Goal: Task Accomplishment & Management: Manage account settings

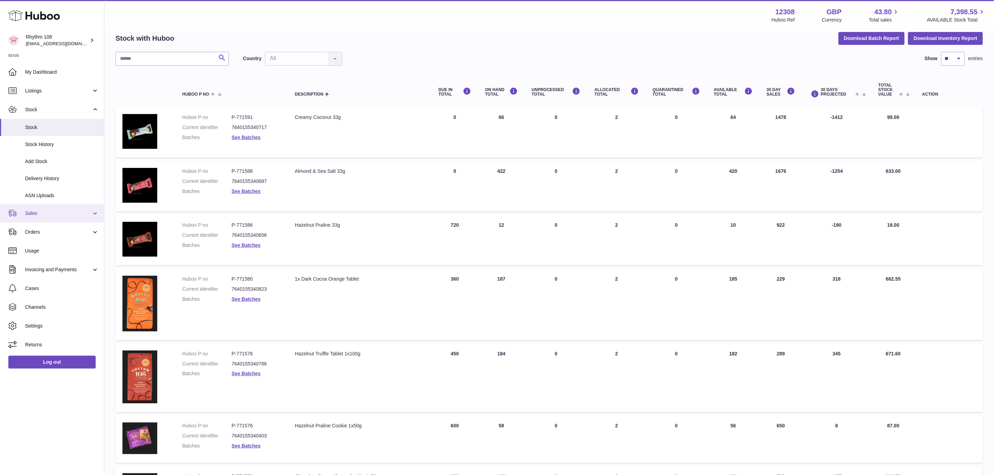
click at [42, 219] on link "Sales" at bounding box center [52, 213] width 104 height 19
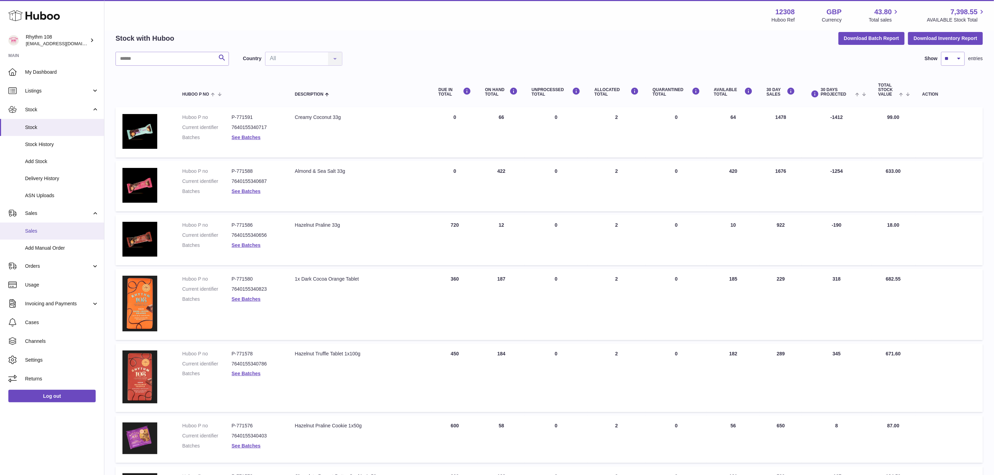
click at [58, 231] on span "Sales" at bounding box center [62, 231] width 74 height 7
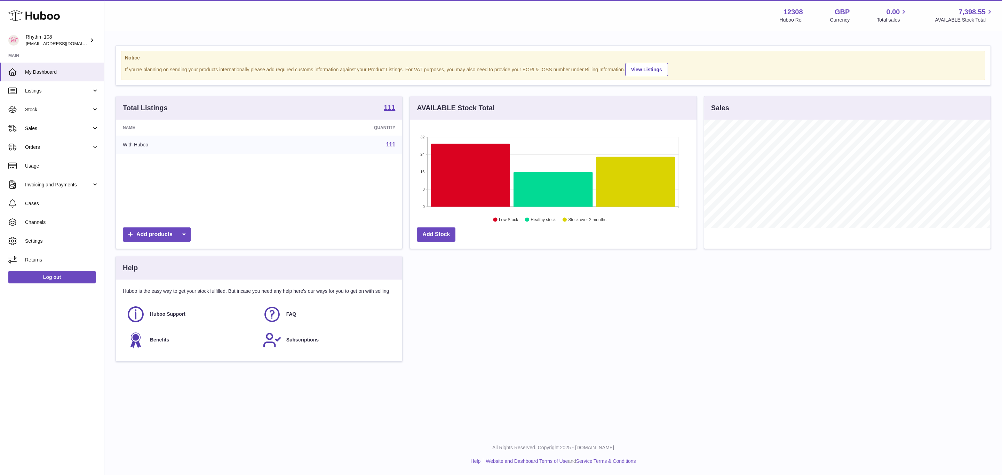
scroll to position [109, 286]
click at [31, 128] on span "Sales" at bounding box center [58, 128] width 66 height 7
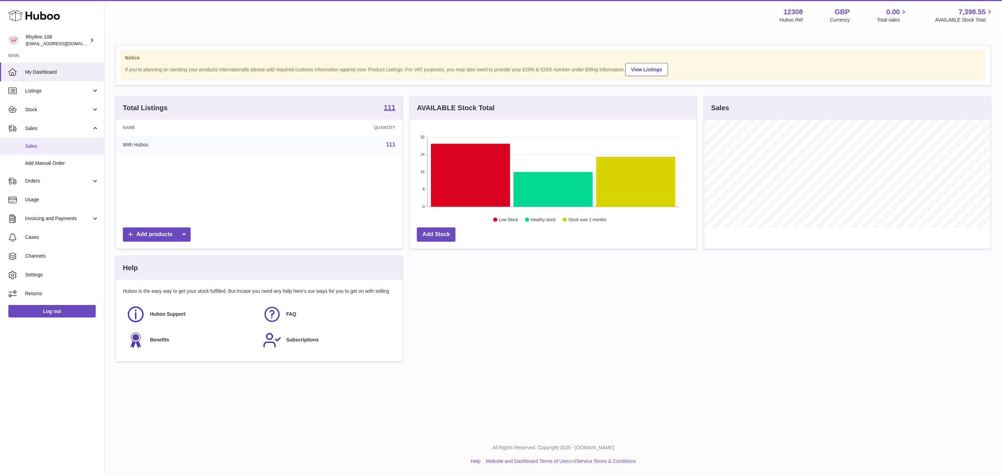
click at [41, 152] on link "Sales" at bounding box center [52, 146] width 104 height 17
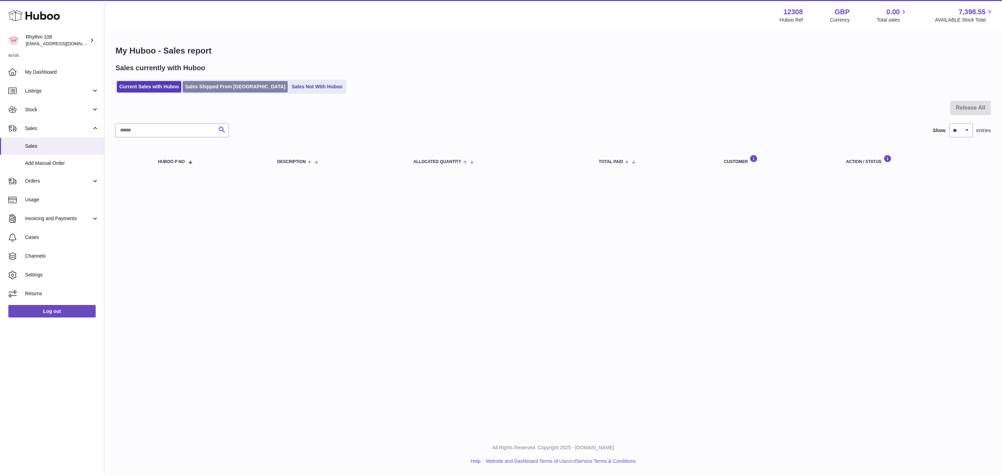
click at [195, 85] on link "Sales Shipped From Huboo" at bounding box center [235, 86] width 105 height 11
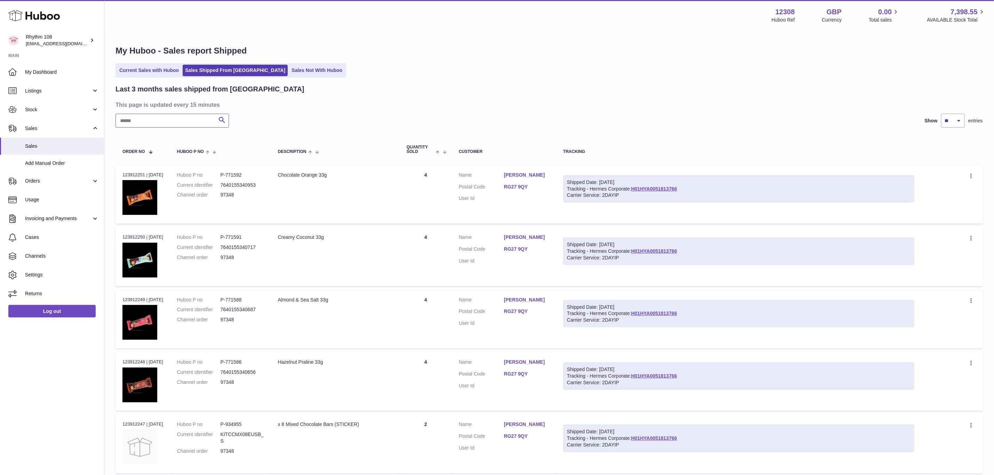
click at [187, 120] on input "text" at bounding box center [172, 121] width 113 height 14
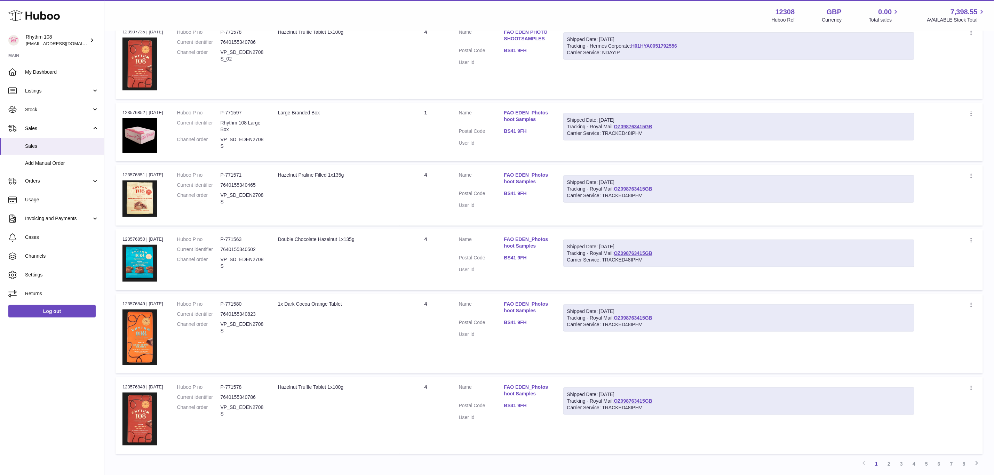
scroll to position [470, 0]
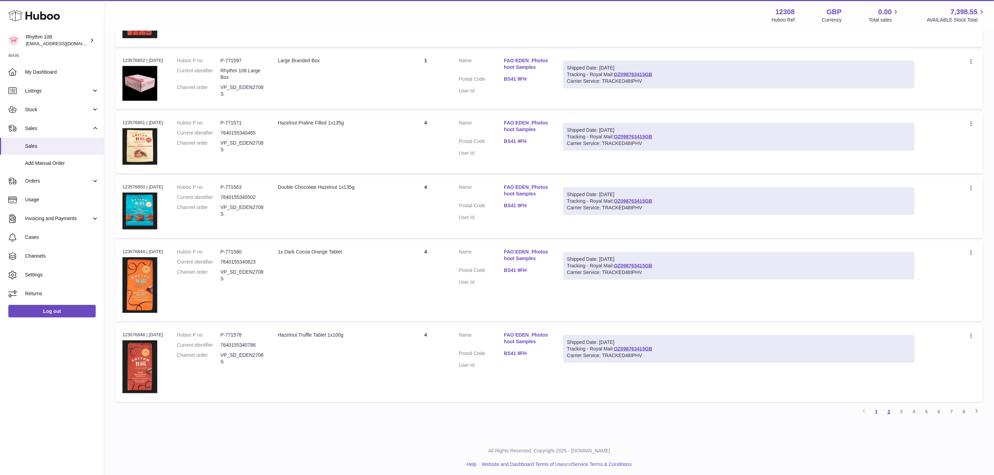
click at [892, 408] on link "2" at bounding box center [889, 412] width 13 height 13
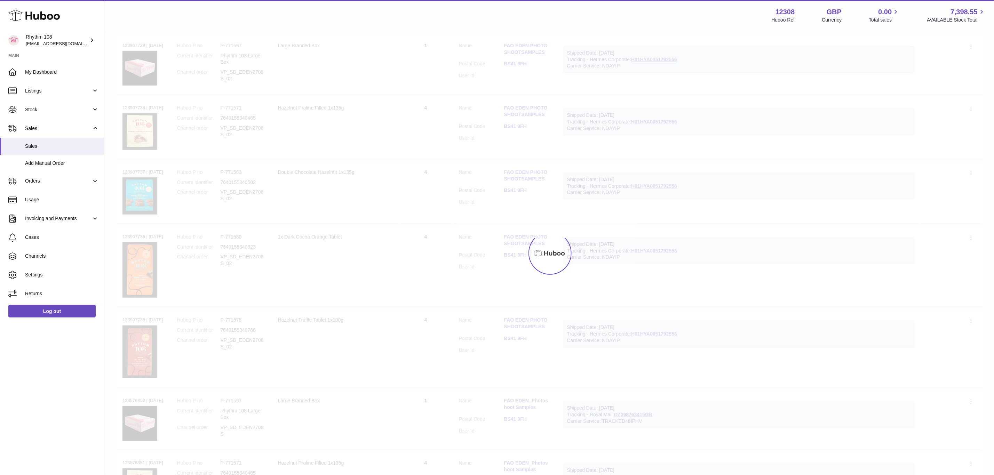
scroll to position [31, 0]
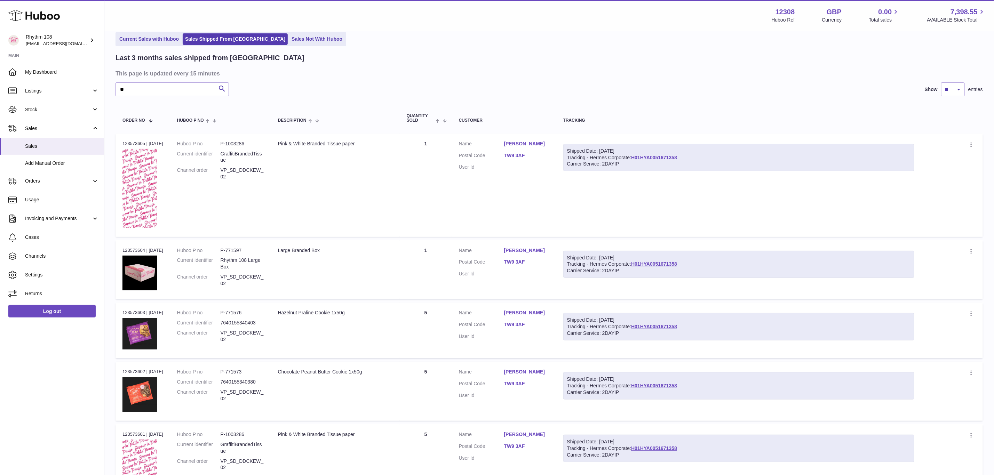
click at [656, 156] on link "H01HYA0051671358" at bounding box center [654, 158] width 46 height 6
drag, startPoint x: 135, startPoint y: 96, endPoint x: 99, endPoint y: 94, distance: 35.6
click at [100, 94] on div "Huboo Rhythm 108 orders@rhythm108.com Main My Dashboard Listings Not with Huboo…" at bounding box center [497, 463] width 994 height 989
paste input "*********"
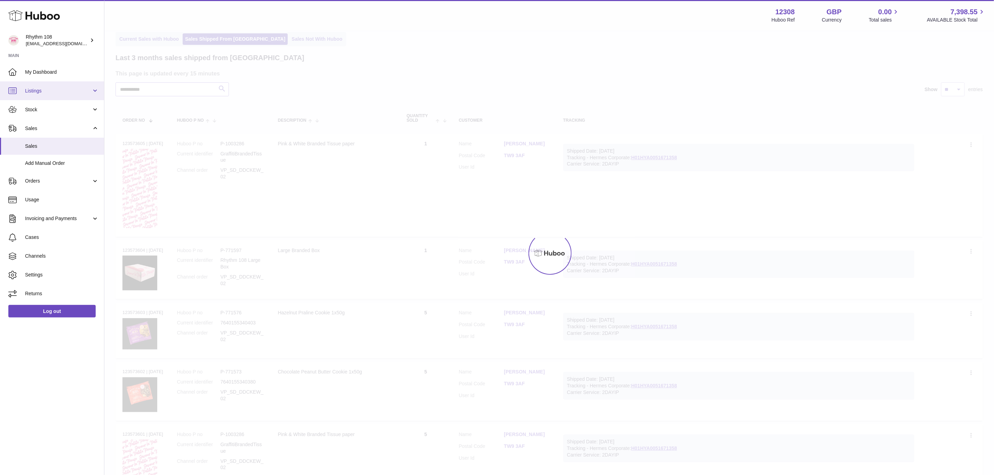
type input "**********"
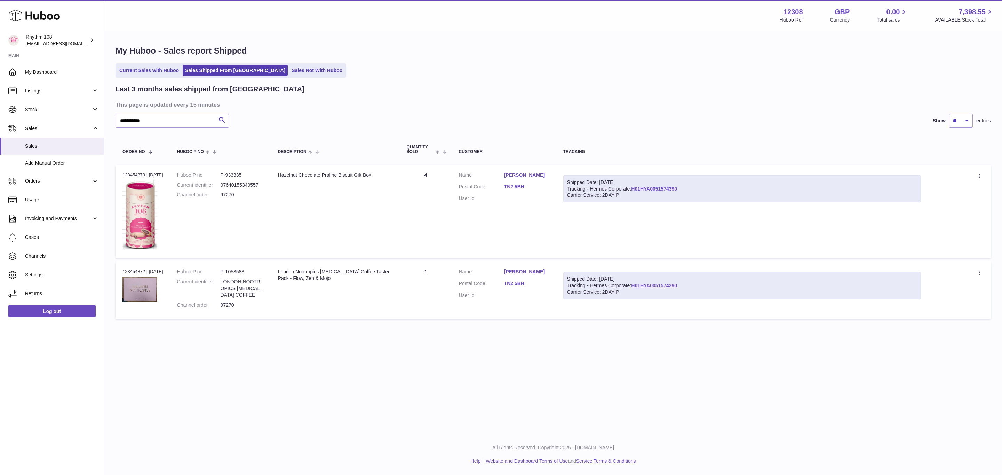
click at [677, 190] on link "H01HYA0051574390" at bounding box center [654, 189] width 46 height 6
click at [650, 188] on link "H01HYA0051574390" at bounding box center [654, 189] width 46 height 6
click at [979, 174] on icon at bounding box center [980, 176] width 8 height 7
click at [945, 208] on li "Duplicate Order" at bounding box center [949, 206] width 70 height 15
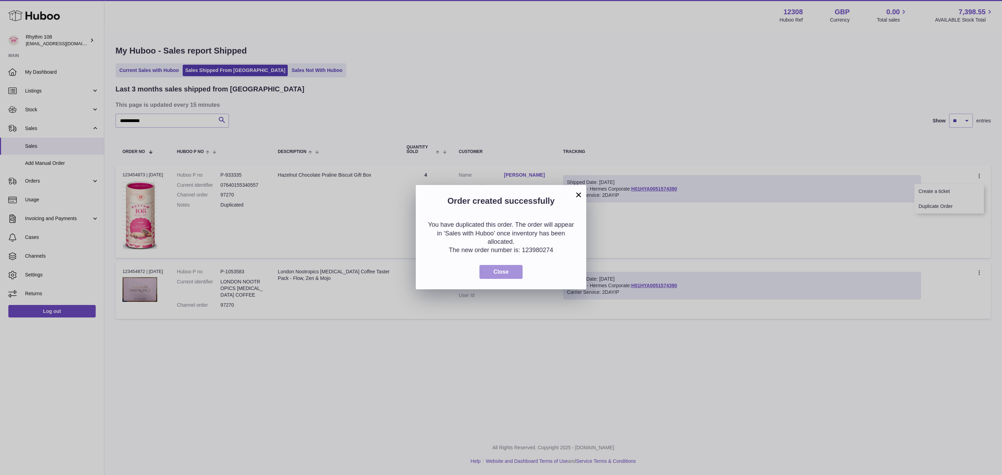
click at [510, 271] on button "Close" at bounding box center [500, 272] width 43 height 14
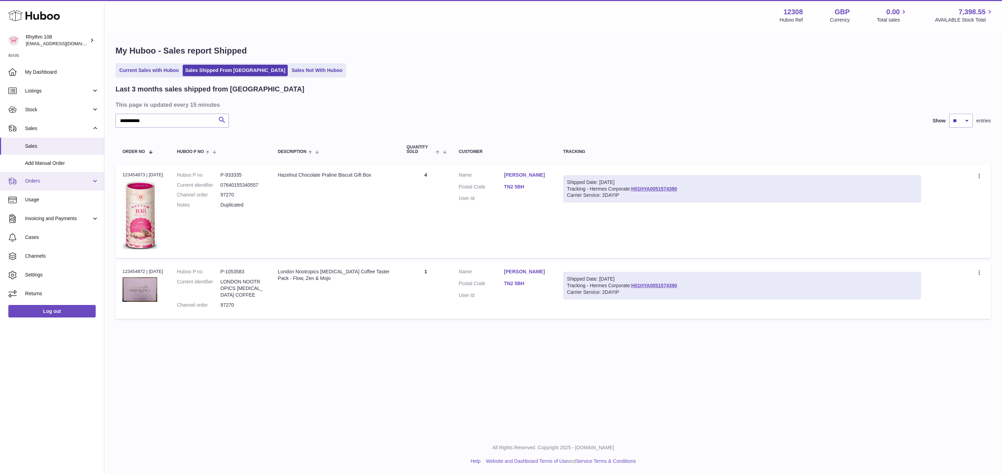
click at [37, 183] on span "Orders" at bounding box center [58, 181] width 66 height 7
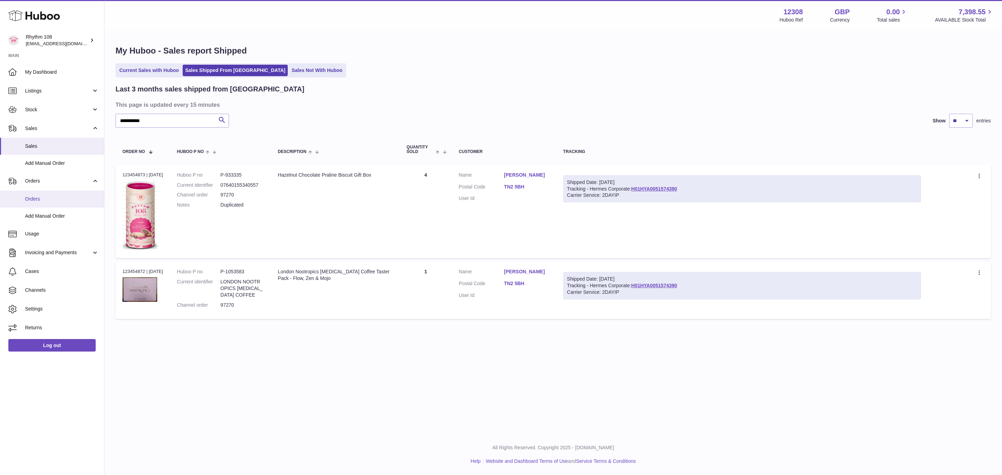
click at [41, 203] on link "Orders" at bounding box center [52, 199] width 104 height 17
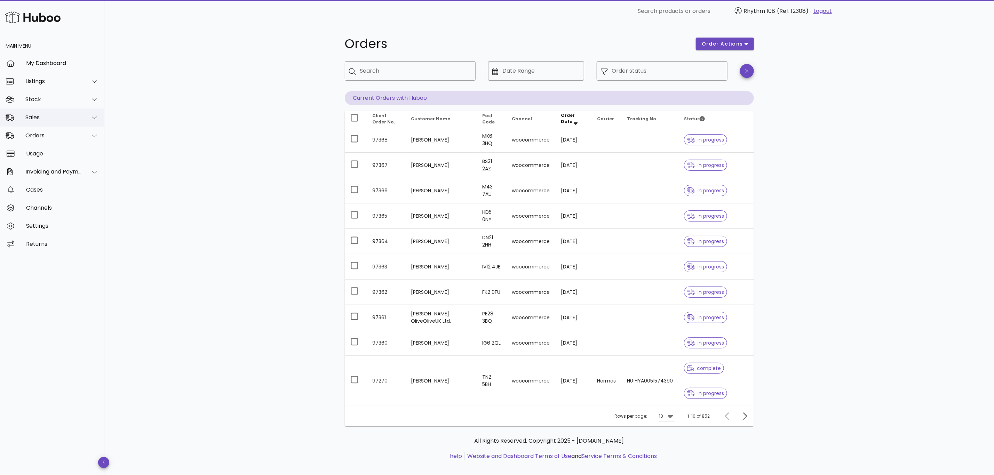
click at [39, 117] on div "Sales" at bounding box center [53, 117] width 57 height 7
click at [44, 136] on div "Sales" at bounding box center [62, 135] width 74 height 7
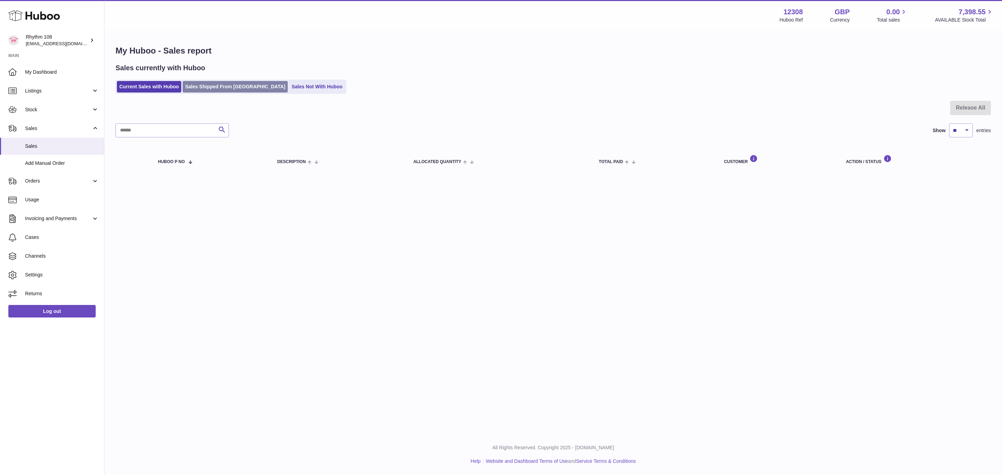
click at [227, 85] on link "Sales Shipped From [GEOGRAPHIC_DATA]" at bounding box center [235, 86] width 105 height 11
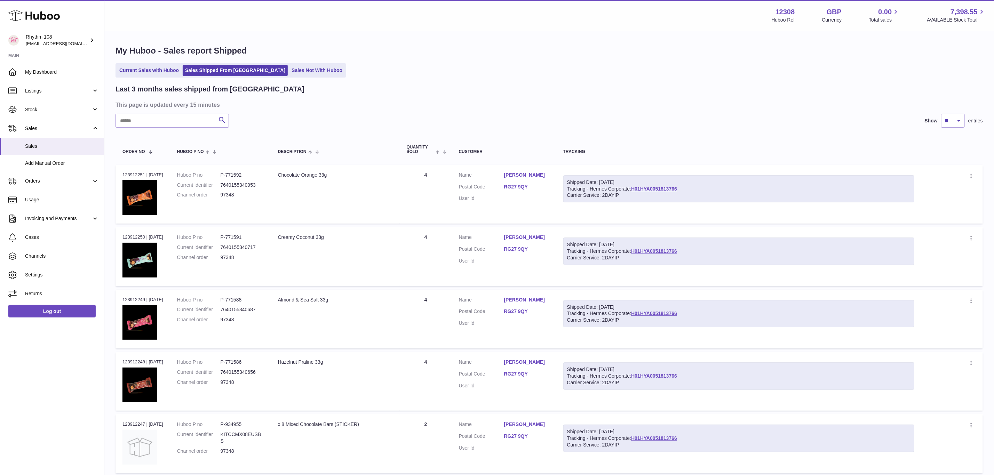
click at [275, 78] on div "My Huboo - Sales report Shipped Current Sales with Huboo Sales Shipped From [GE…" at bounding box center [549, 427] width 890 height 793
click at [289, 69] on link "Sales Not With Huboo" at bounding box center [317, 70] width 56 height 11
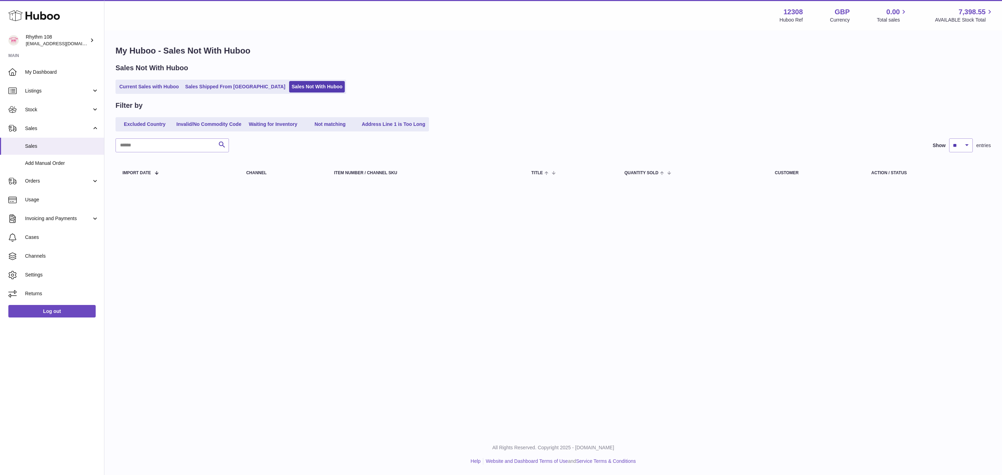
click at [150, 74] on div "Sales Not With Huboo Current Sales with Huboo Sales Shipped From [GEOGRAPHIC_DA…" at bounding box center [553, 78] width 875 height 31
click at [153, 90] on link "Current Sales with Huboo" at bounding box center [149, 86] width 64 height 11
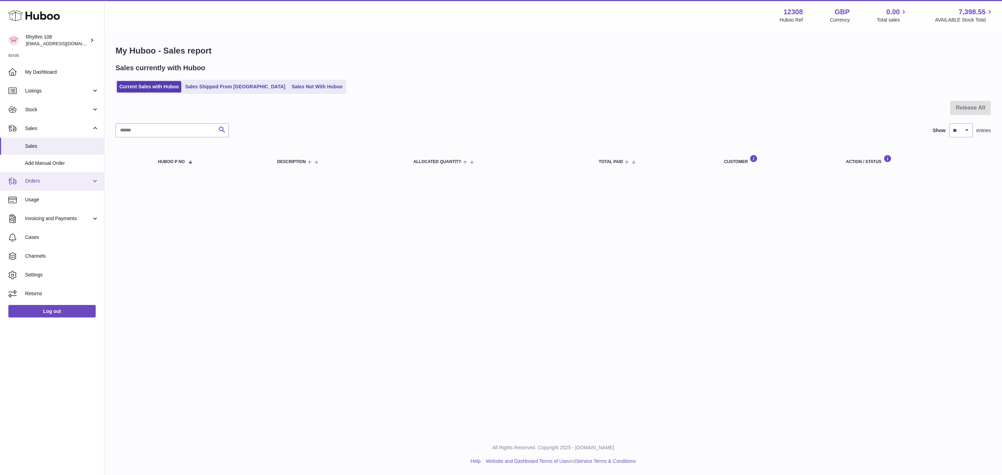
click at [39, 184] on span "Orders" at bounding box center [58, 181] width 66 height 7
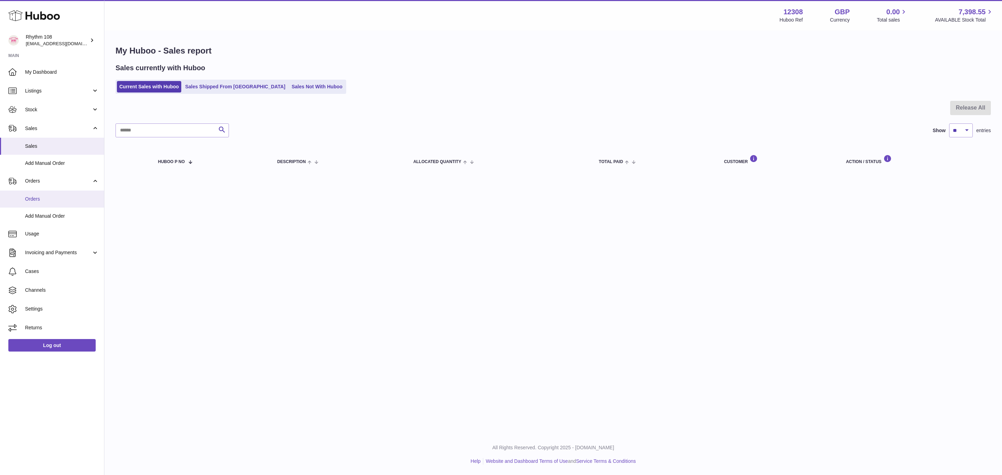
click at [39, 201] on span "Orders" at bounding box center [62, 199] width 74 height 7
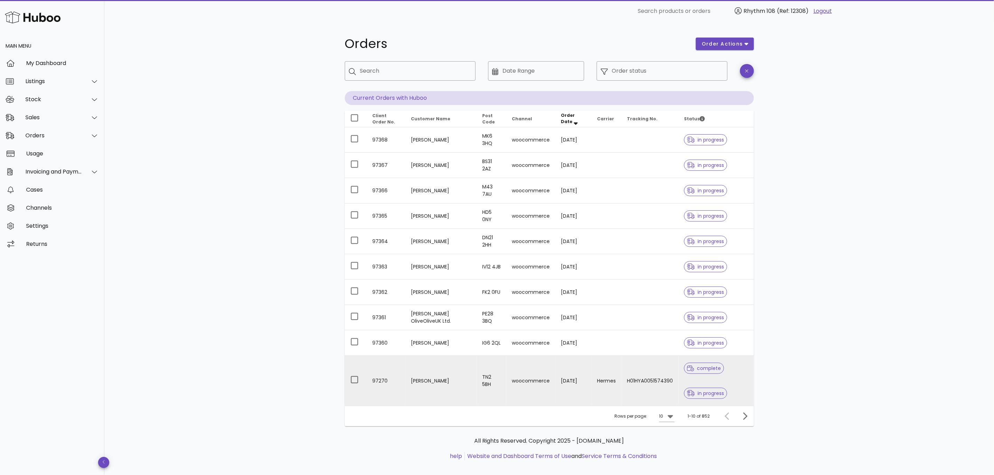
click at [567, 382] on td "25/08/2025" at bounding box center [574, 381] width 36 height 50
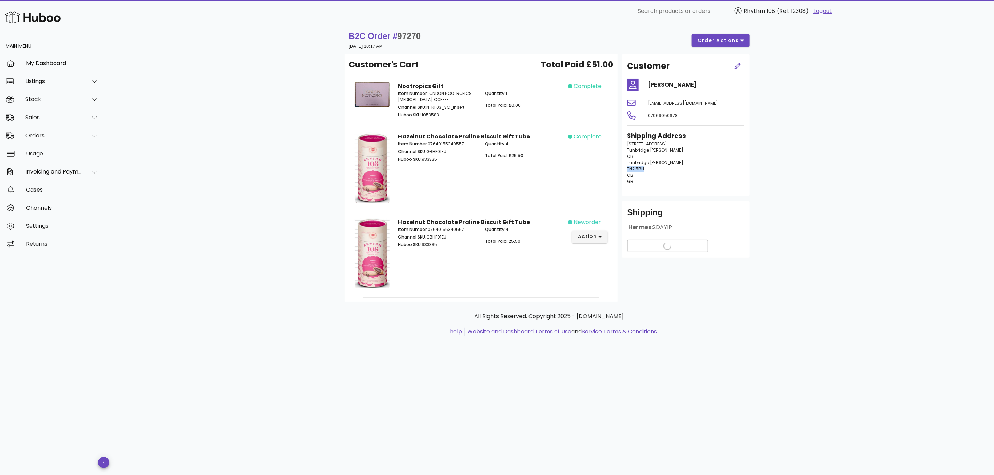
drag, startPoint x: 648, startPoint y: 169, endPoint x: 626, endPoint y: 169, distance: 21.2
click at [626, 169] on div "Shipping Address 14 Boundary Road Tunbridge Wells GB Tunbridge Wells TN2 5BH GB…" at bounding box center [685, 161] width 125 height 68
copy span "TN2 5BH"
drag, startPoint x: 424, startPoint y: 38, endPoint x: 402, endPoint y: 35, distance: 21.7
click at [402, 35] on div "B2C Order # 97270 25 August 2025 at 10:17 AM order actions" at bounding box center [549, 40] width 401 height 19
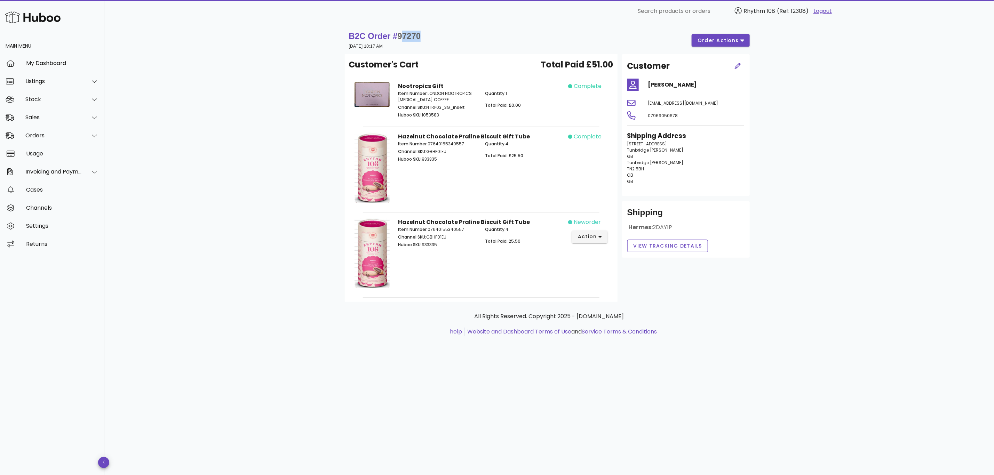
click at [420, 35] on span "97270" at bounding box center [409, 35] width 23 height 9
drag, startPoint x: 434, startPoint y: 36, endPoint x: 401, endPoint y: 36, distance: 33.1
click at [401, 36] on div "B2C Order # 97270 25 August 2025 at 10:17 AM order actions" at bounding box center [549, 40] width 401 height 19
copy span "97270"
click at [28, 113] on div "Sales" at bounding box center [52, 118] width 104 height 18
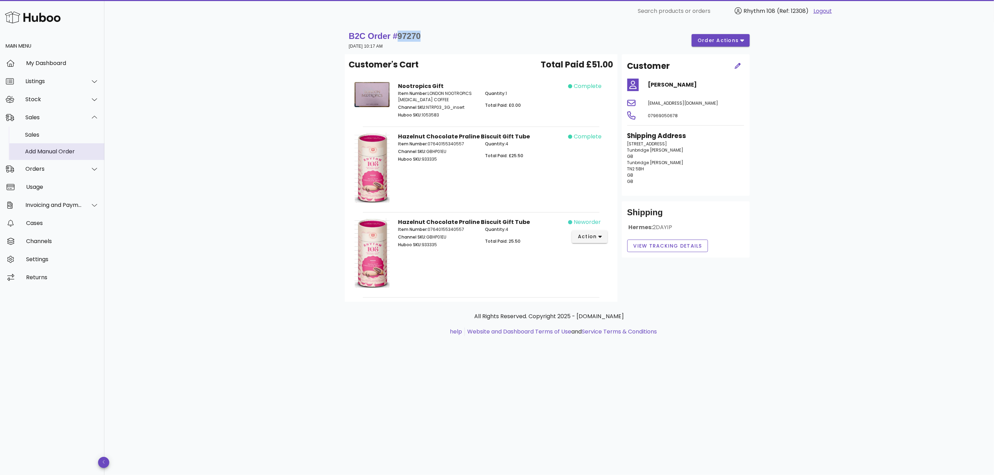
click at [49, 143] on link "Add Manual Order" at bounding box center [52, 151] width 104 height 17
click at [45, 136] on div "Sales" at bounding box center [62, 135] width 74 height 7
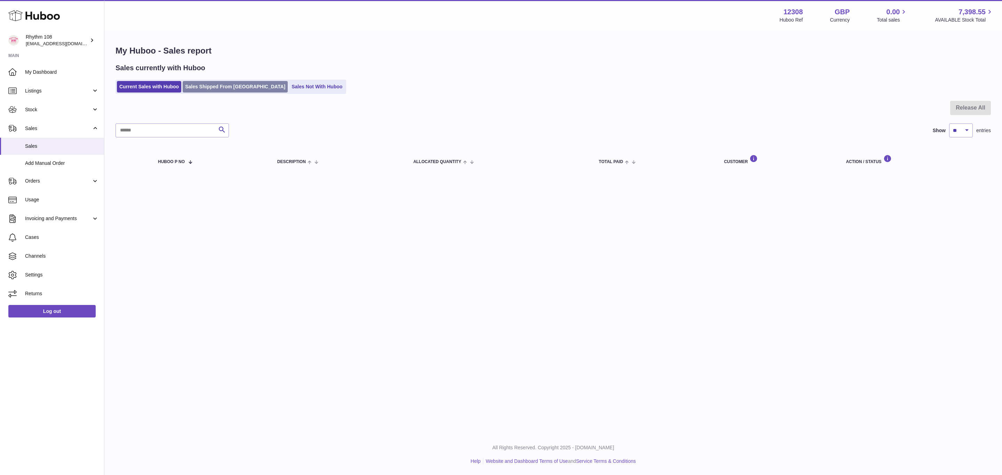
click at [188, 86] on link "Sales Shipped From [GEOGRAPHIC_DATA]" at bounding box center [235, 86] width 105 height 11
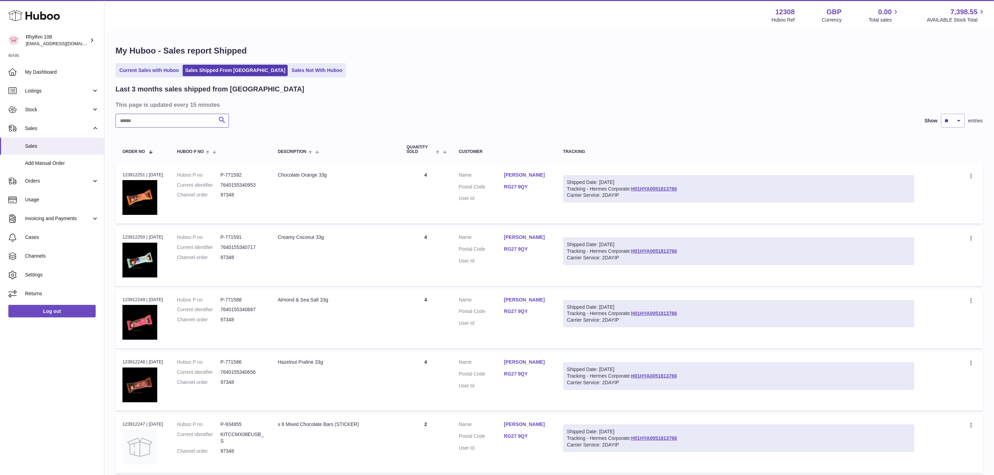
click at [159, 119] on input "text" at bounding box center [172, 121] width 113 height 14
paste input "*****"
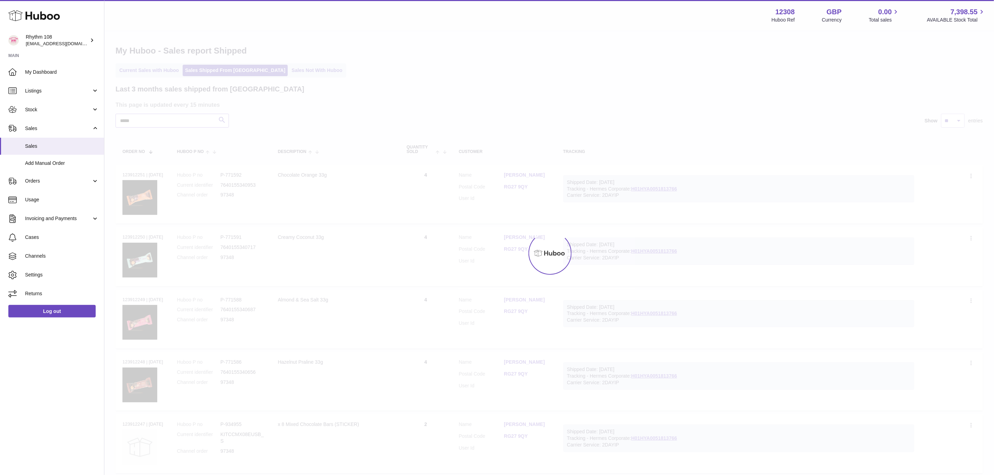
type input "*****"
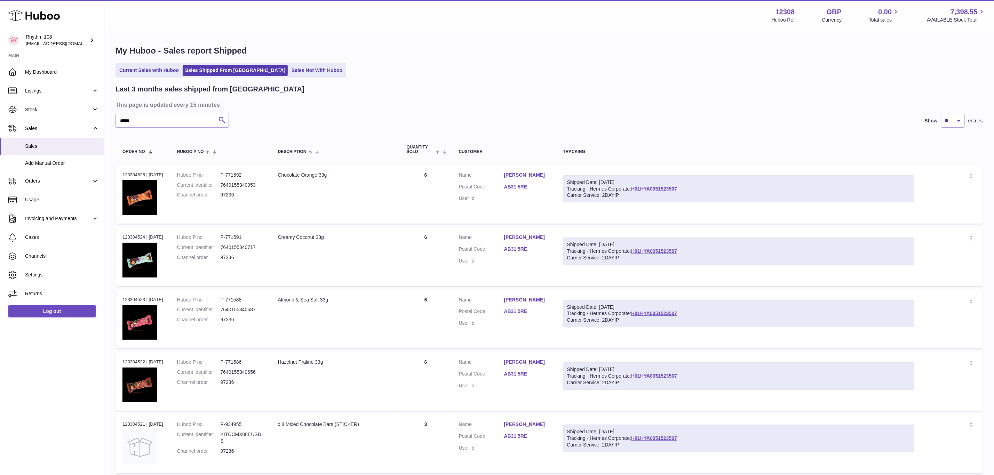
click at [668, 189] on link "H01HYA0051523507" at bounding box center [654, 189] width 46 height 6
click at [53, 160] on span "Add Manual Order" at bounding box center [62, 163] width 74 height 7
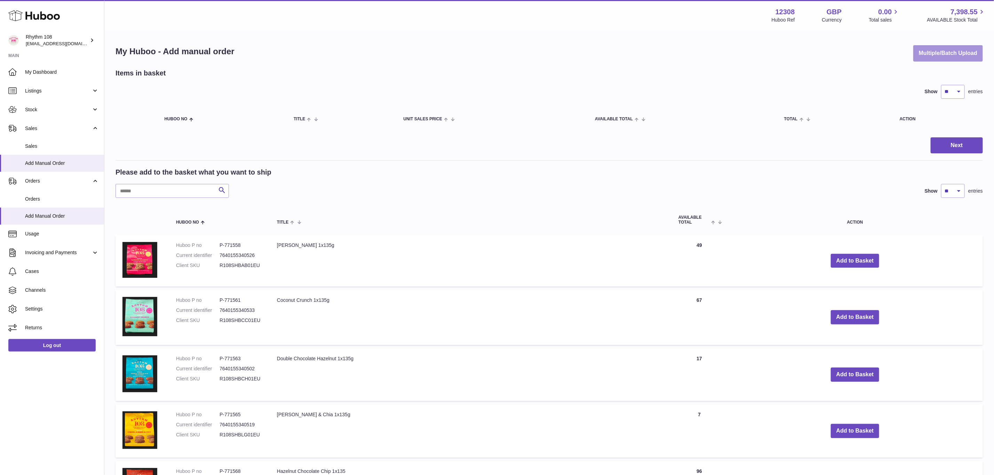
click at [945, 48] on button "Multiple/Batch Upload" at bounding box center [948, 53] width 70 height 16
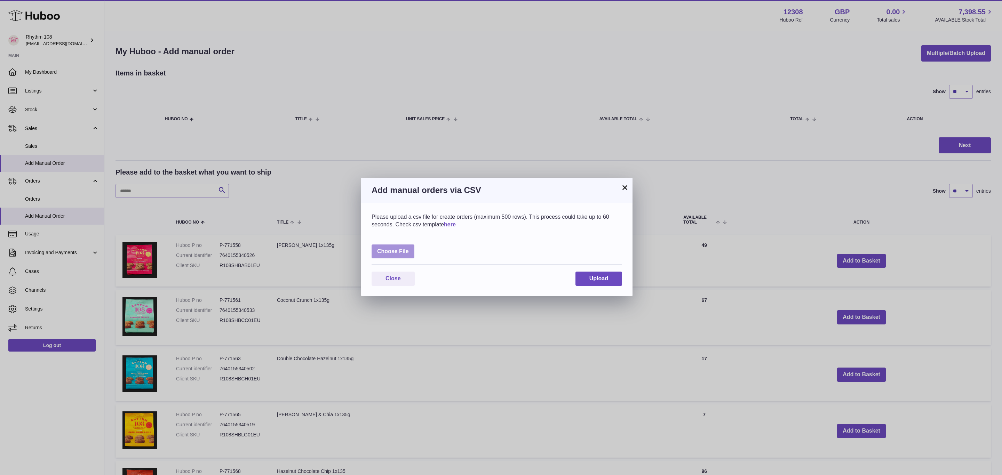
click at [393, 248] on label at bounding box center [393, 252] width 43 height 14
click at [409, 248] on input "file" at bounding box center [409, 248] width 0 height 0
type input "**********"
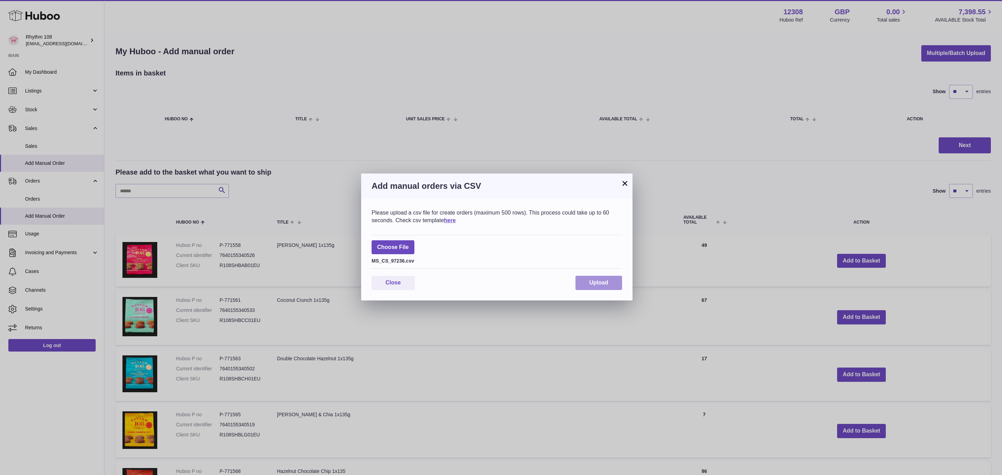
click at [603, 283] on span "Upload" at bounding box center [598, 283] width 19 height 6
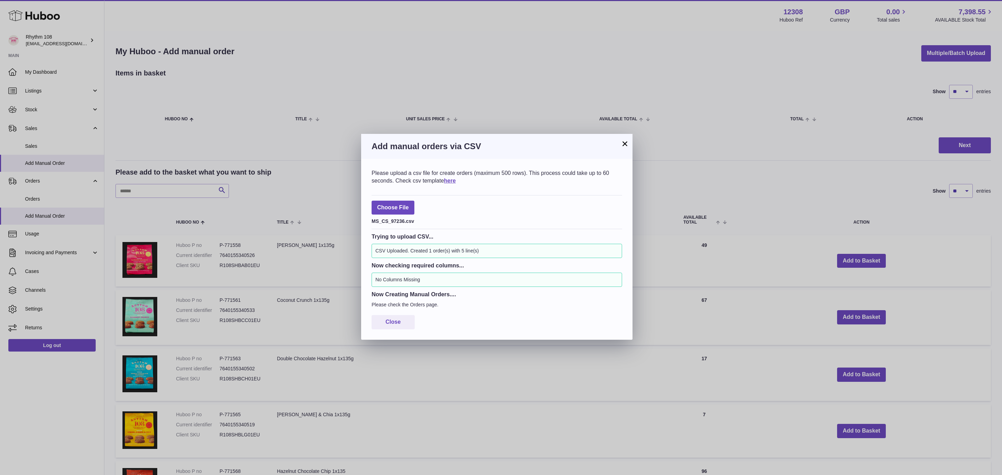
click at [27, 185] on div "× Add manual orders via CSV Please upload a csv file for create orders (maximum…" at bounding box center [501, 237] width 1002 height 475
click at [391, 331] on div "Please upload a csv file for create orders (maximum 500 rows). This process cou…" at bounding box center [496, 249] width 271 height 181
click at [390, 323] on span "Close" at bounding box center [393, 322] width 15 height 6
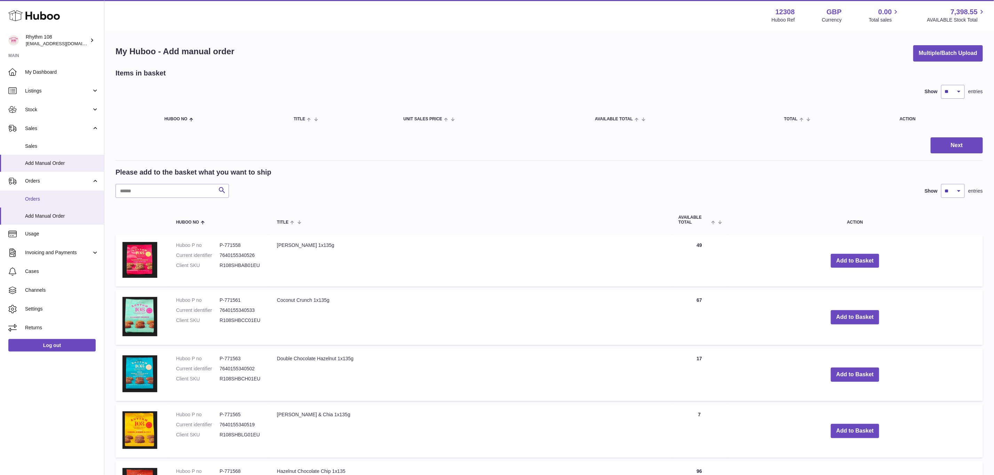
click at [26, 198] on span "Orders" at bounding box center [62, 199] width 74 height 7
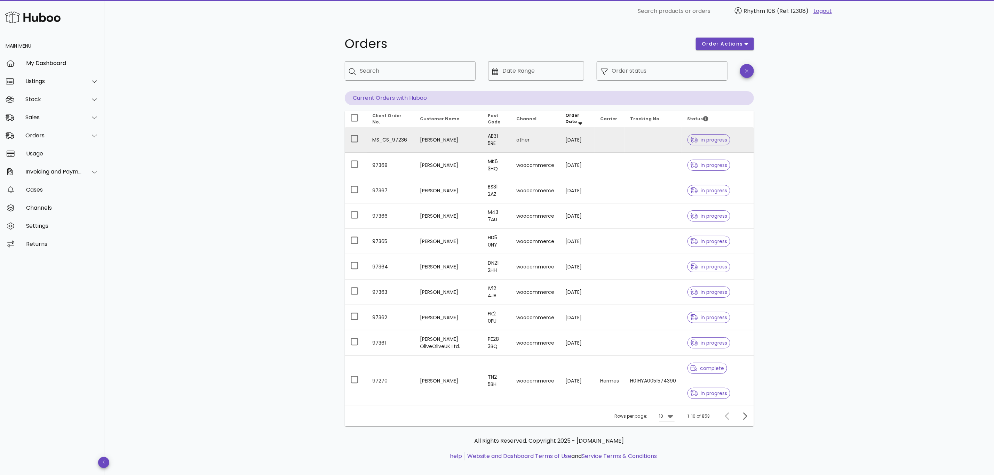
click at [629, 144] on td at bounding box center [653, 139] width 57 height 25
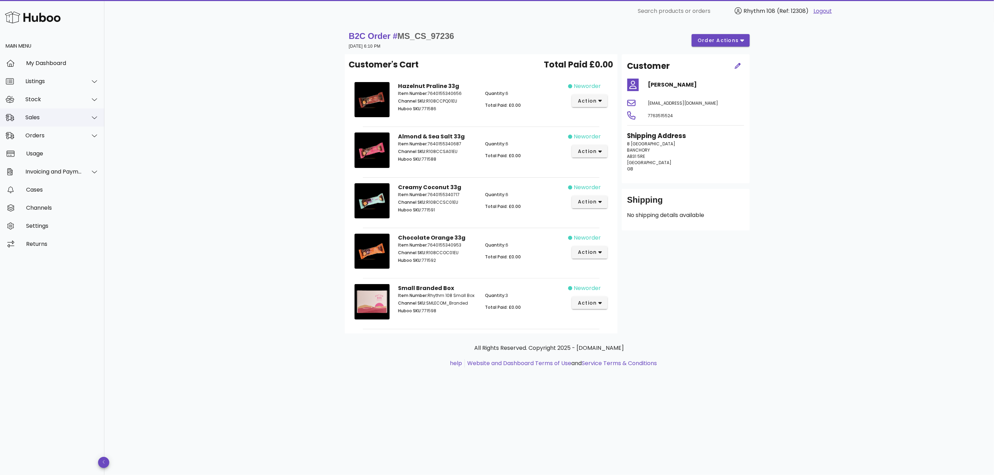
click at [32, 117] on div "Sales" at bounding box center [53, 117] width 57 height 7
click at [39, 139] on div "Sales" at bounding box center [62, 134] width 74 height 15
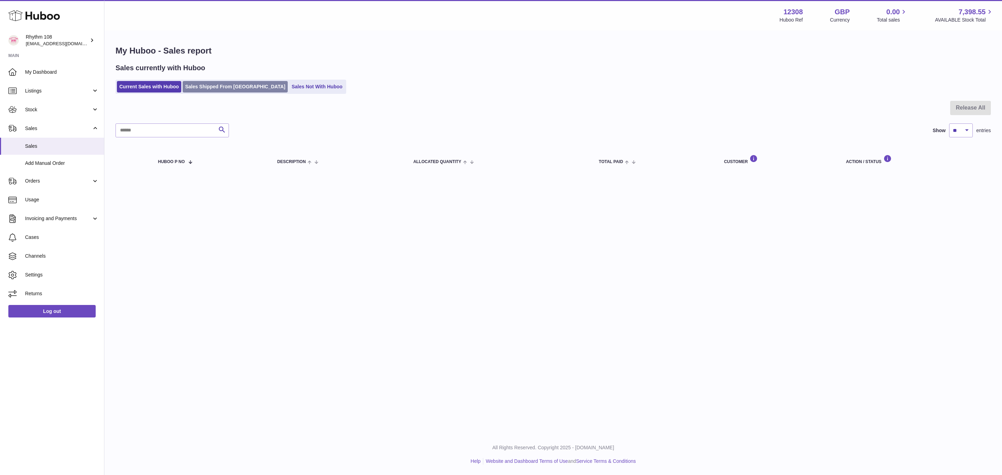
click at [200, 86] on link "Sales Shipped From [GEOGRAPHIC_DATA]" at bounding box center [235, 86] width 105 height 11
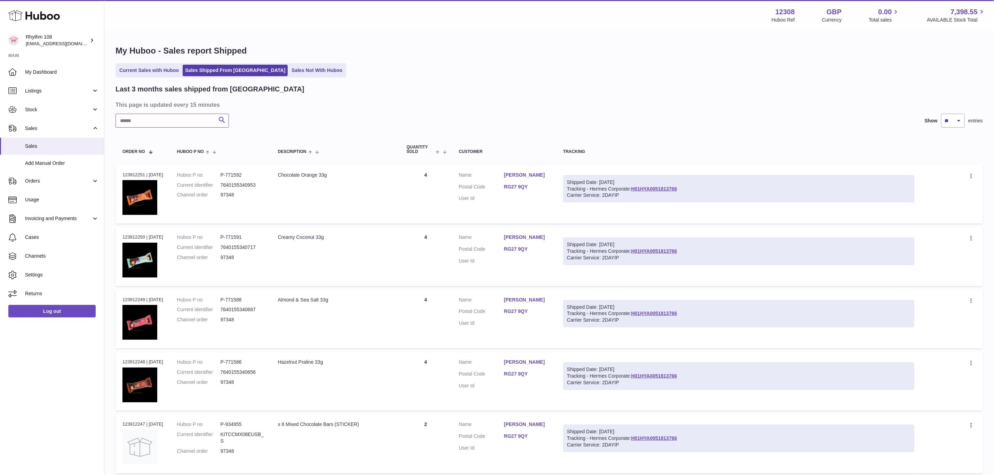
click at [171, 121] on input "text" at bounding box center [172, 121] width 113 height 14
paste input "*****"
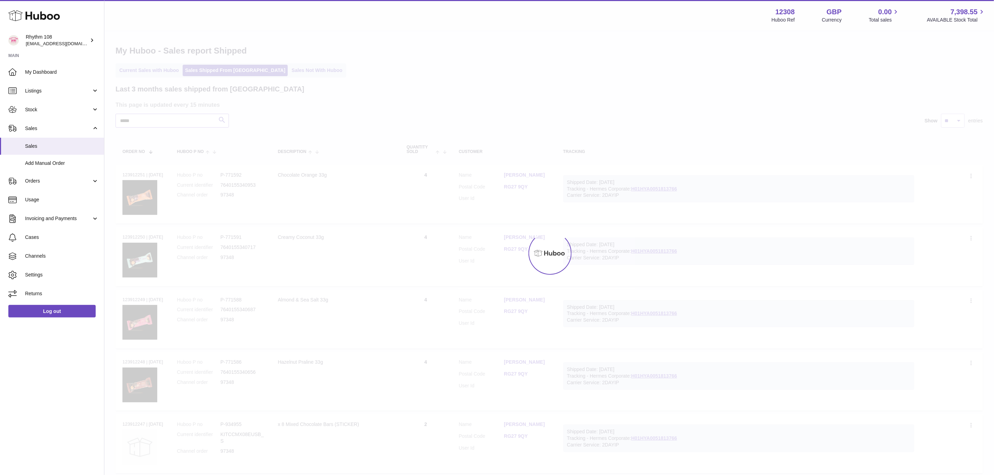
type input "*****"
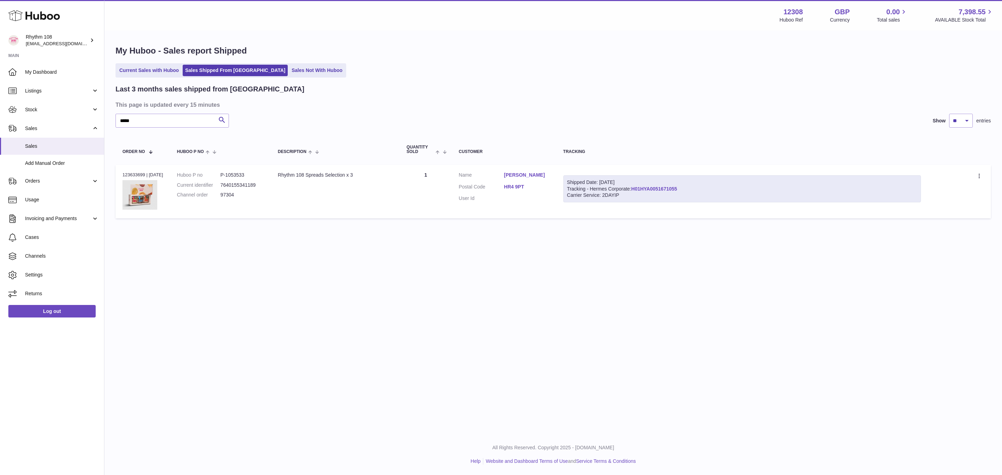
click at [659, 189] on link "H01HYA0051671055" at bounding box center [654, 189] width 46 height 6
